Goal: Task Accomplishment & Management: Manage account settings

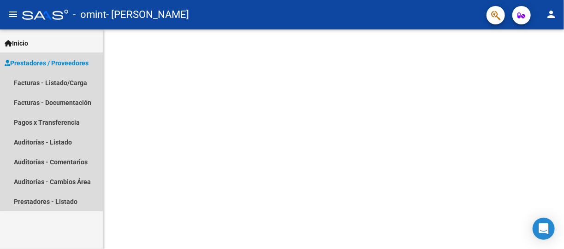
click at [55, 63] on span "Prestadores / Proveedores" at bounding box center [47, 63] width 84 height 10
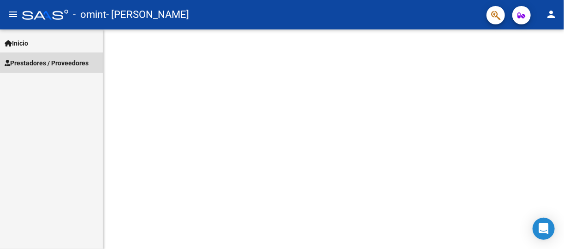
click at [55, 63] on span "Prestadores / Proveedores" at bounding box center [47, 63] width 84 height 10
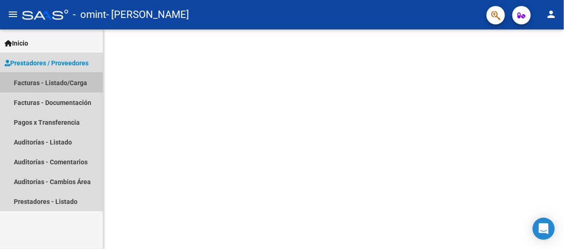
click at [48, 83] on link "Facturas - Listado/Carga" at bounding box center [51, 83] width 103 height 20
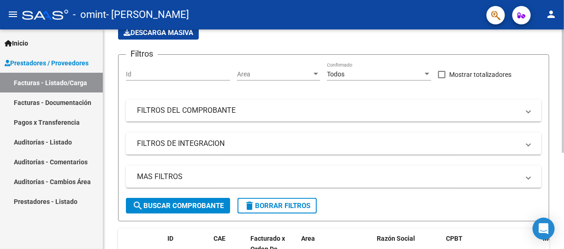
click at [563, 165] on div at bounding box center [562, 133] width 2 height 123
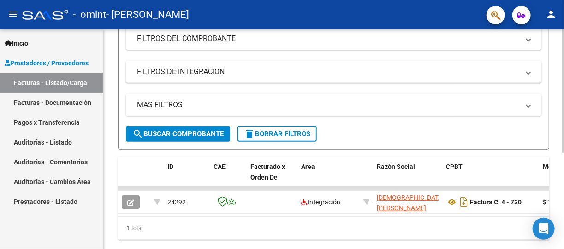
scroll to position [171, 0]
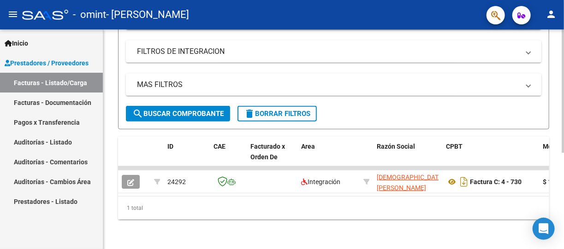
click at [558, 249] on html "menu - omint - LUDUEÑA SERGIO ROBERTO person Inicio Instructivos Contacto OS Pr…" at bounding box center [282, 124] width 564 height 249
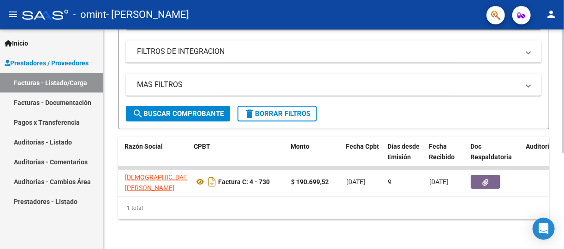
scroll to position [0, 221]
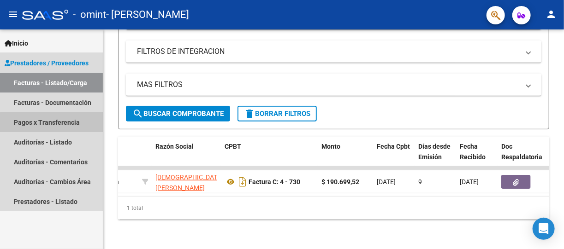
click at [74, 123] on link "Pagos x Transferencia" at bounding box center [51, 122] width 103 height 20
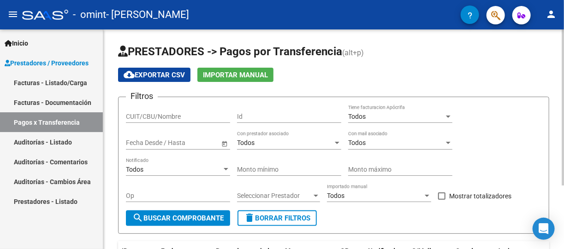
click at [563, 133] on div at bounding box center [562, 107] width 2 height 156
click at [56, 138] on link "Auditorías - Listado" at bounding box center [51, 142] width 103 height 20
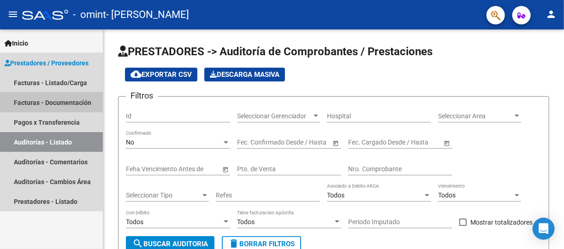
click at [57, 98] on link "Facturas - Documentación" at bounding box center [51, 103] width 103 height 20
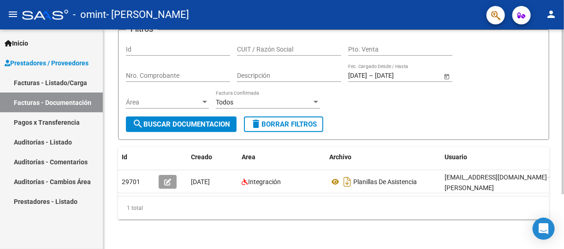
scroll to position [73, 0]
click at [558, 206] on div "PRESTADORES -> Comprobantes - Documentación Respaldatoria cloud_download Export…" at bounding box center [334, 106] width 463 height 287
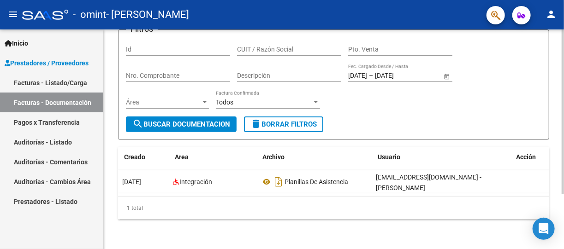
scroll to position [0, 76]
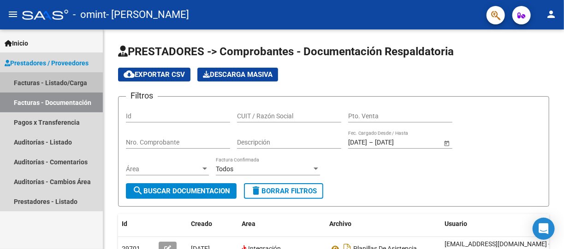
click at [44, 80] on link "Facturas - Listado/Carga" at bounding box center [51, 83] width 103 height 20
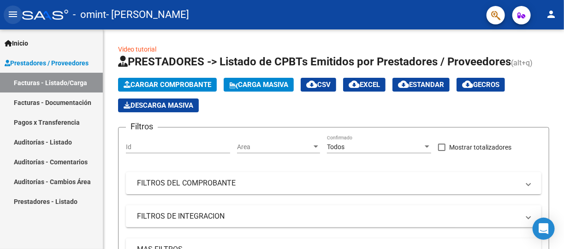
click at [13, 15] on mat-icon "menu" at bounding box center [12, 14] width 11 height 11
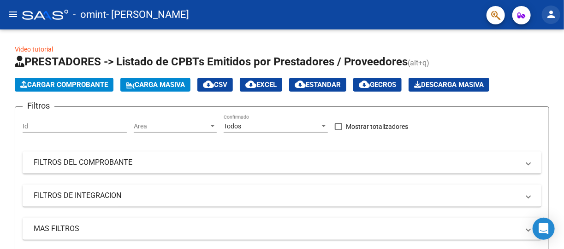
click at [553, 11] on mat-icon "person" at bounding box center [550, 14] width 11 height 11
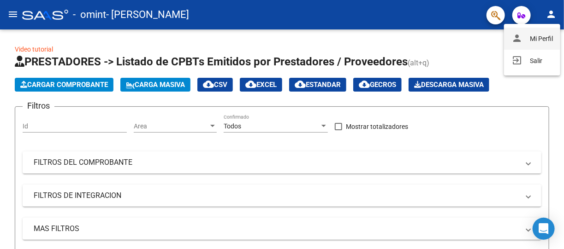
click at [539, 38] on button "person Mi Perfil" at bounding box center [532, 39] width 56 height 22
